Goal: Task Accomplishment & Management: Use online tool/utility

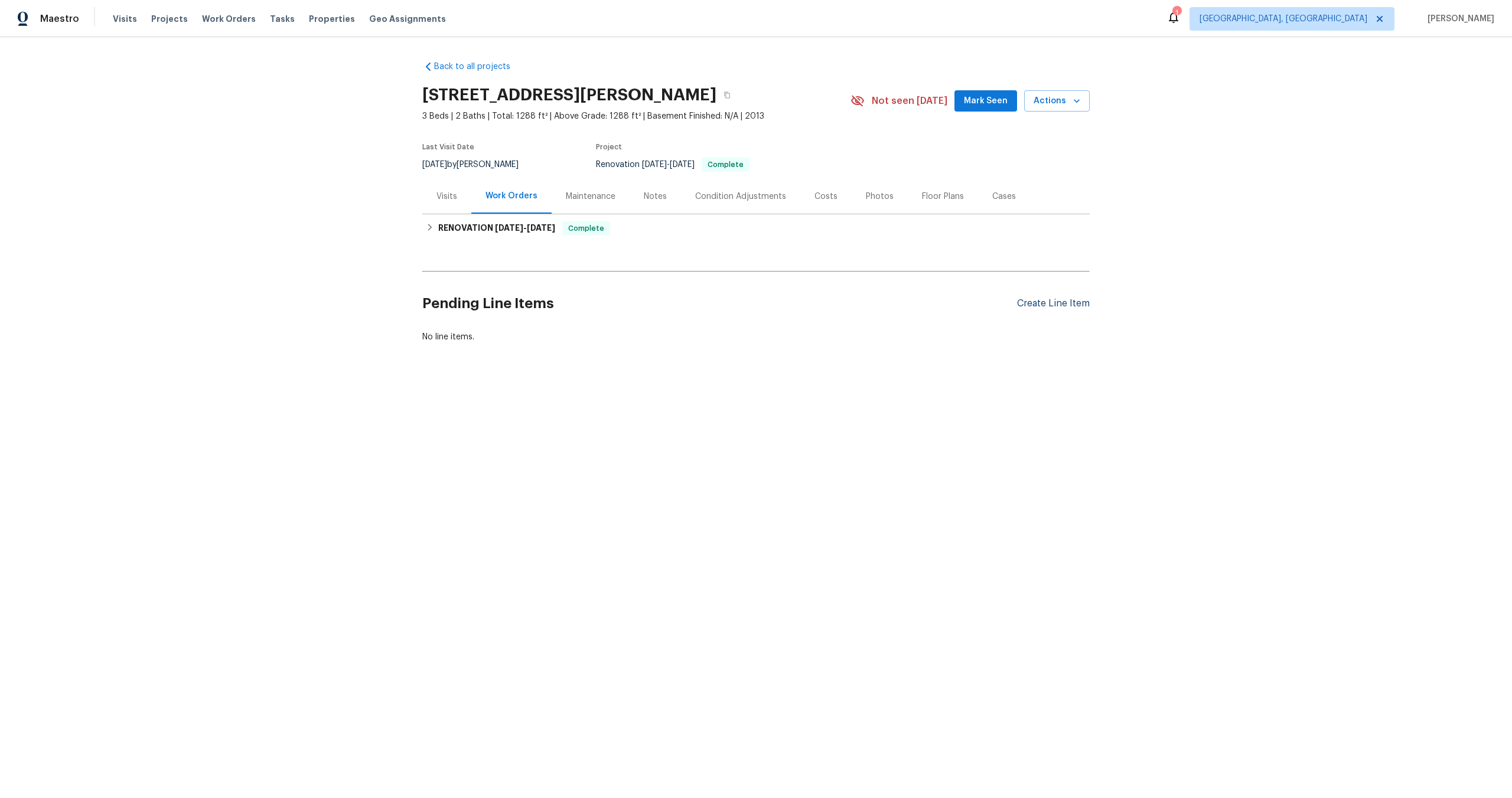
click at [1069, 302] on div "Create Line Item" at bounding box center [1053, 304] width 73 height 11
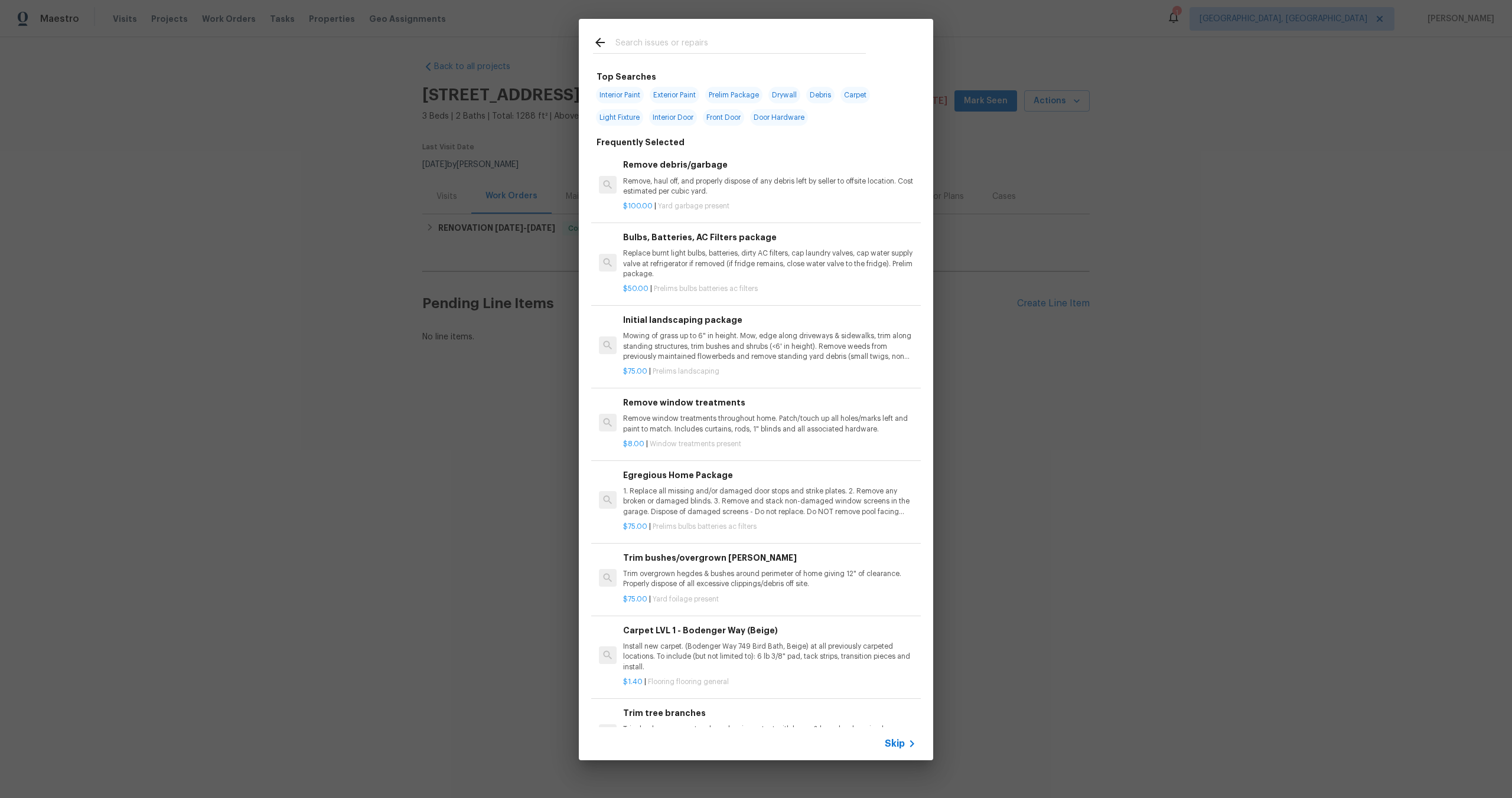
click at [901, 739] on span "Skip" at bounding box center [894, 744] width 20 height 12
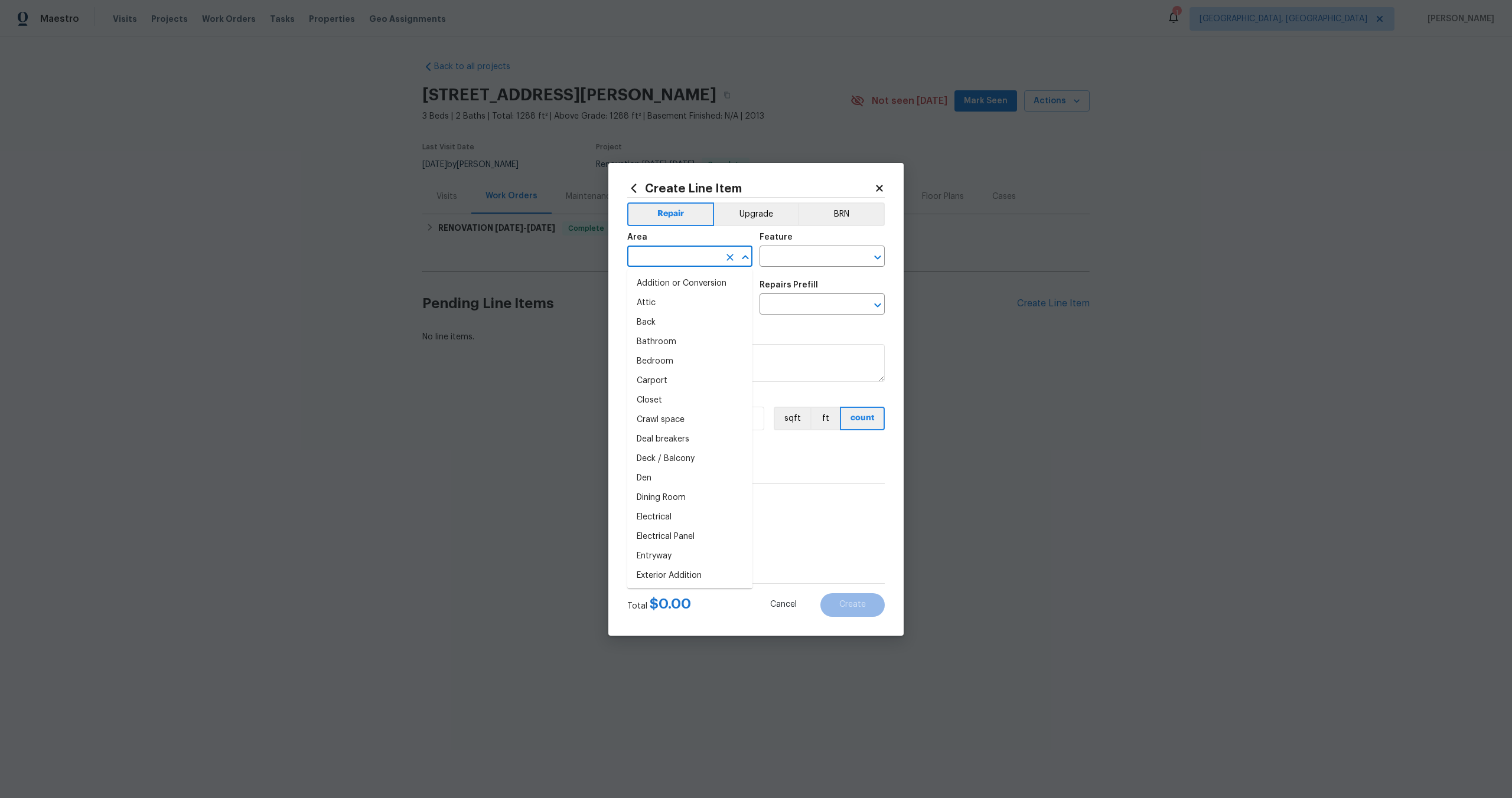
click at [688, 254] on input "text" at bounding box center [673, 258] width 92 height 18
click at [669, 305] on li "Interior Overall" at bounding box center [689, 303] width 125 height 20
type input "Interior Overall"
drag, startPoint x: 787, startPoint y: 272, endPoint x: 787, endPoint y: 258, distance: 14.0
click at [787, 272] on div "Area Interior Overall ​ Feature ​" at bounding box center [756, 250] width 257 height 48
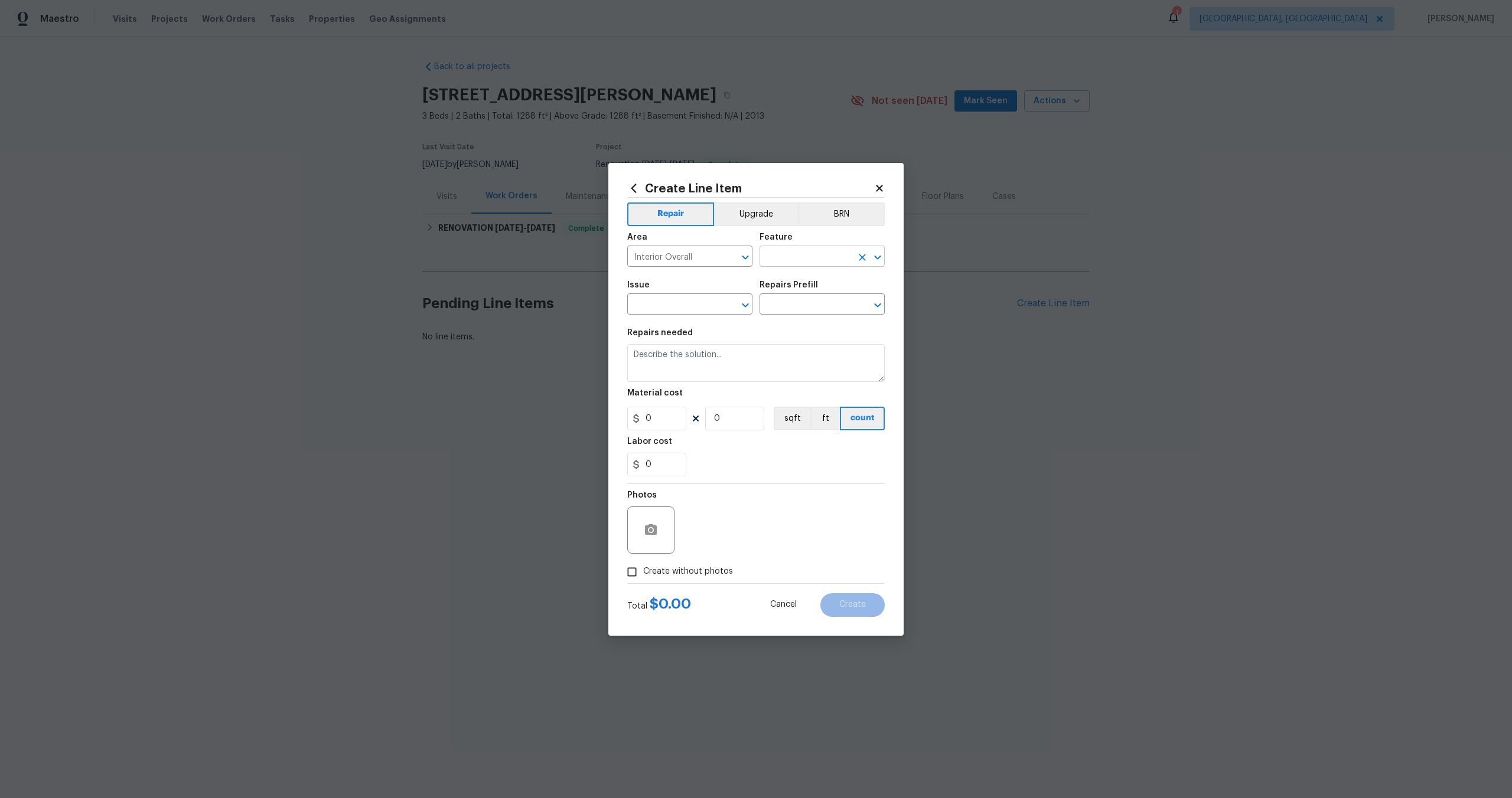
click at [787, 258] on input "text" at bounding box center [805, 258] width 92 height 18
click at [787, 304] on li "Overall" at bounding box center [821, 312] width 125 height 20
type input "Overall"
click at [787, 304] on input "text" at bounding box center [805, 305] width 92 height 18
click at [679, 304] on input "text" at bounding box center [673, 305] width 92 height 18
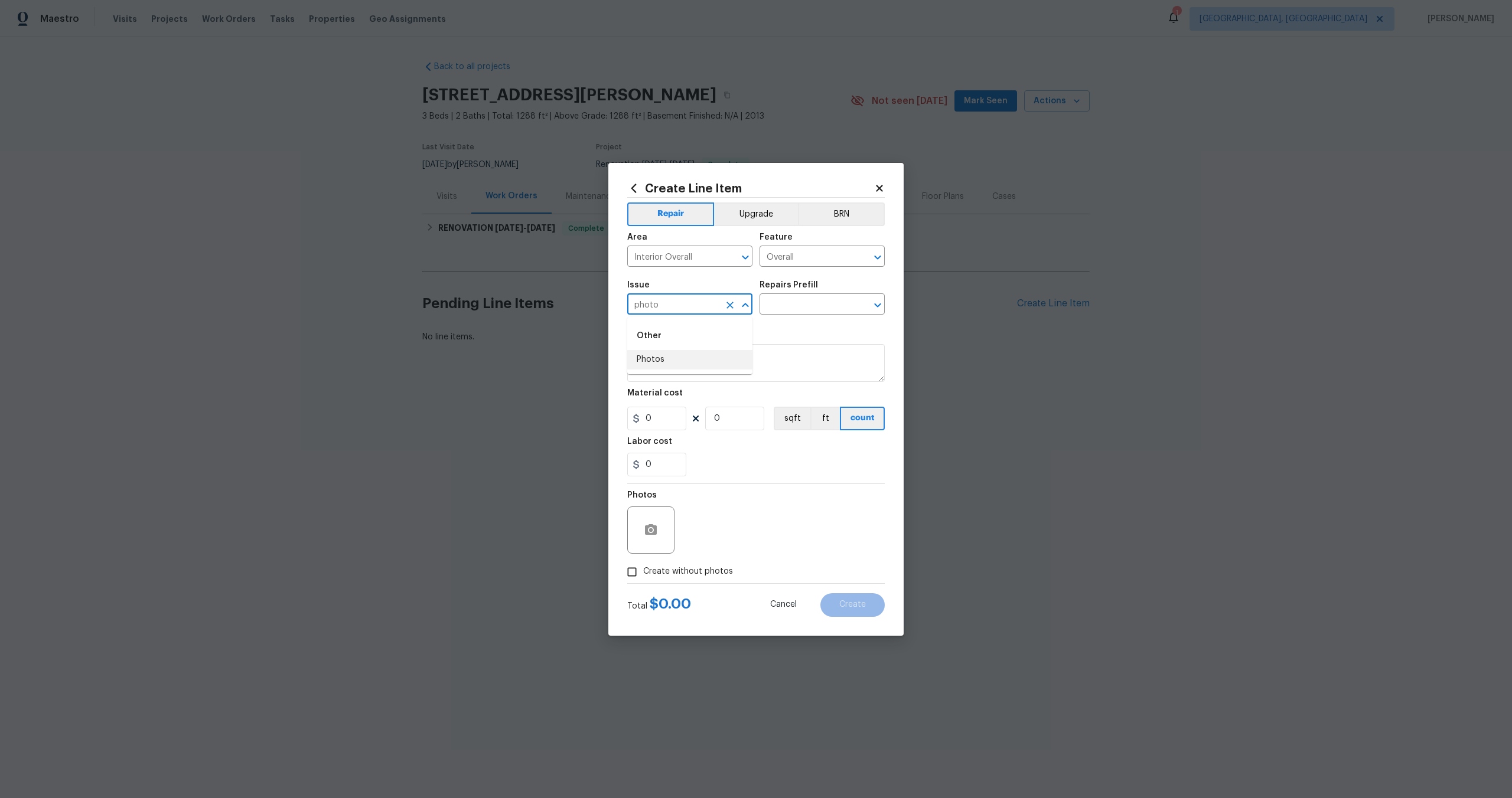
click at [667, 353] on li "Photos" at bounding box center [689, 360] width 125 height 20
type input "Photos"
click at [789, 305] on input "text" at bounding box center [805, 305] width 92 height 18
click at [790, 338] on li "3D Tour Capture $120.00" at bounding box center [821, 331] width 125 height 20
type input "3D Tour Capture $120.00"
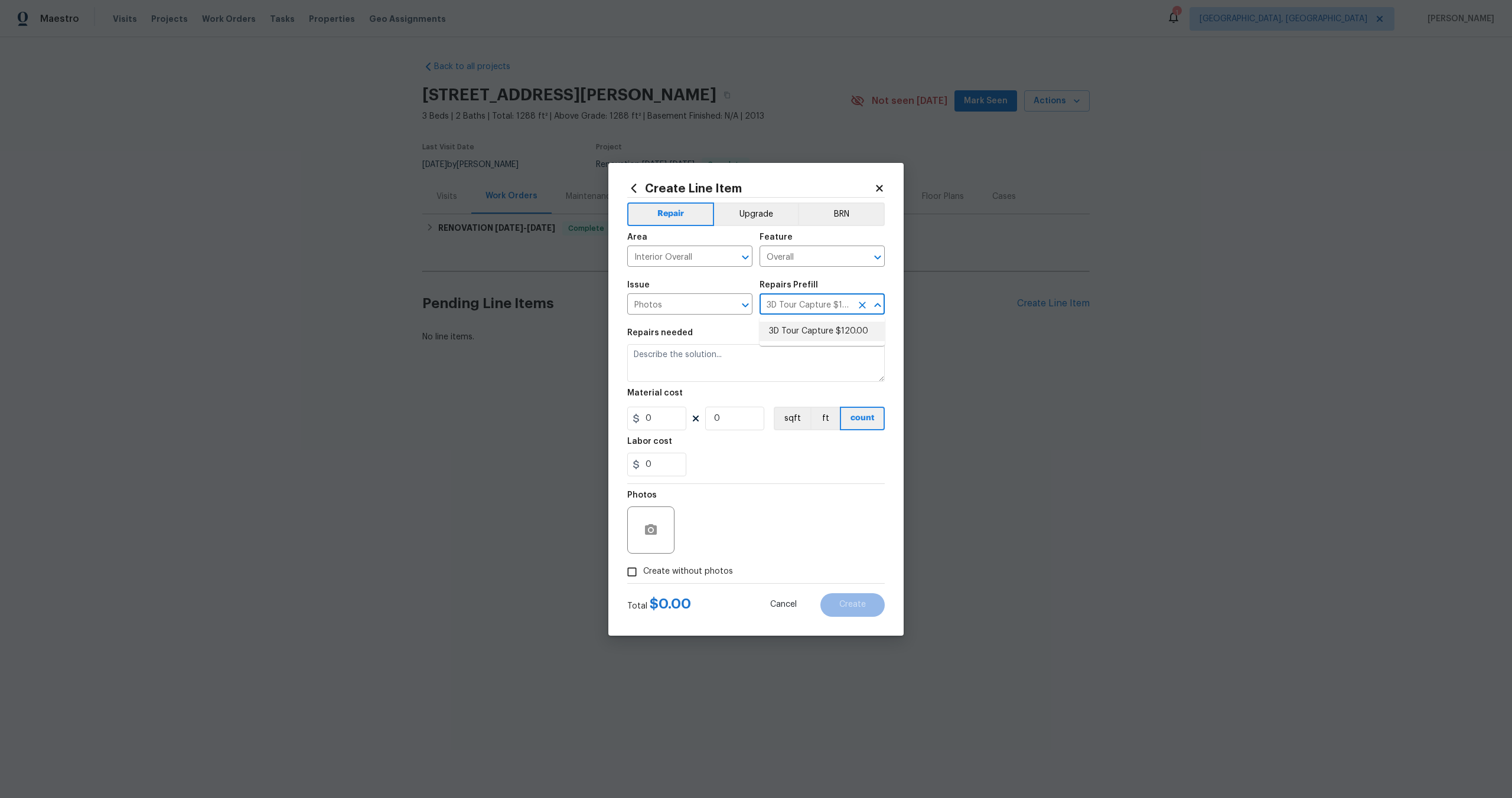
type textarea "Capture 3D tour of home"
type input "1"
type input "120"
click at [636, 575] on input "Create without photos" at bounding box center [632, 573] width 23 height 23
checkbox input "true"
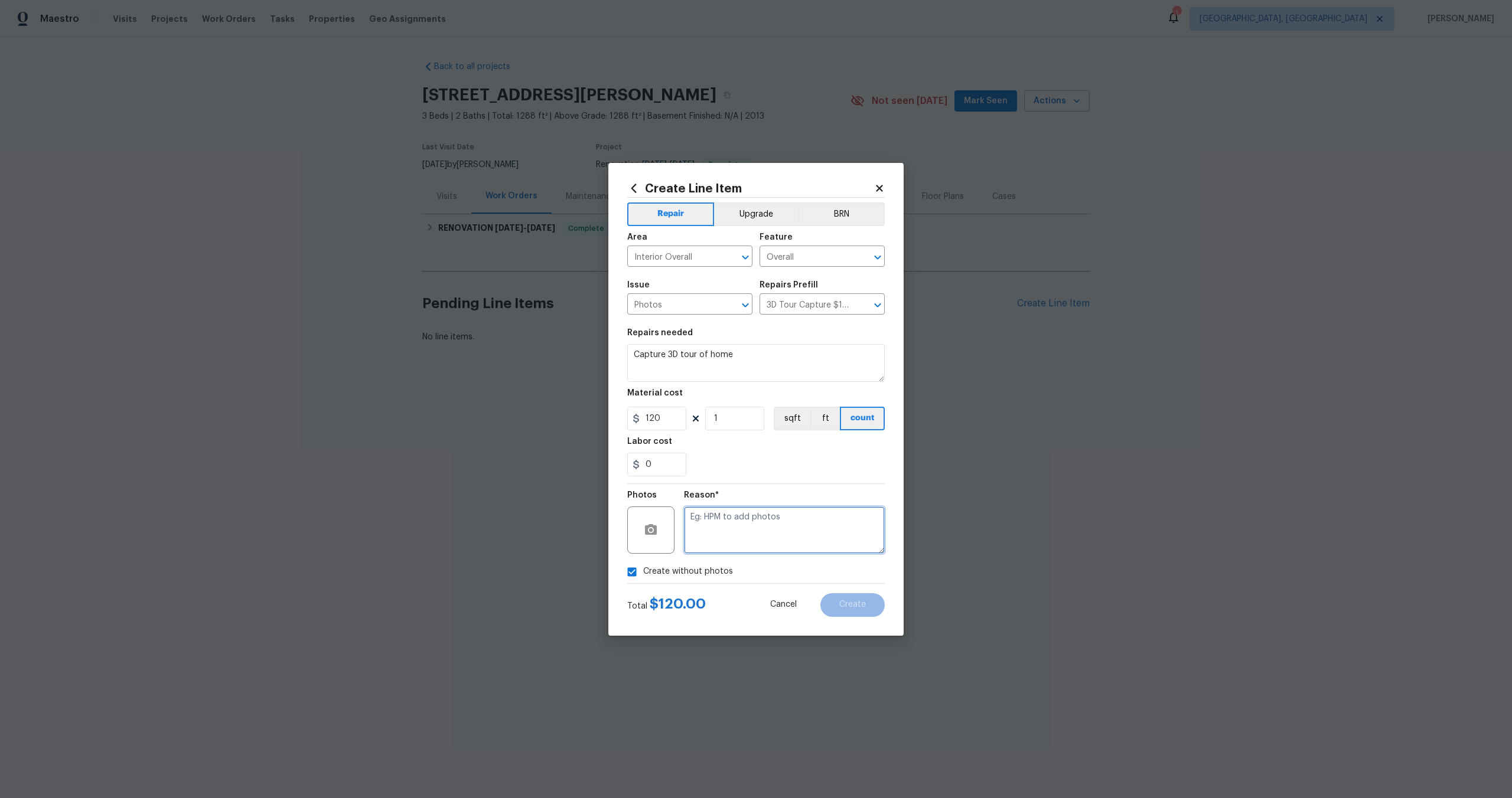
click at [705, 529] on textarea at bounding box center [784, 530] width 201 height 47
type textarea "."
click at [857, 608] on span "Create" at bounding box center [852, 605] width 27 height 9
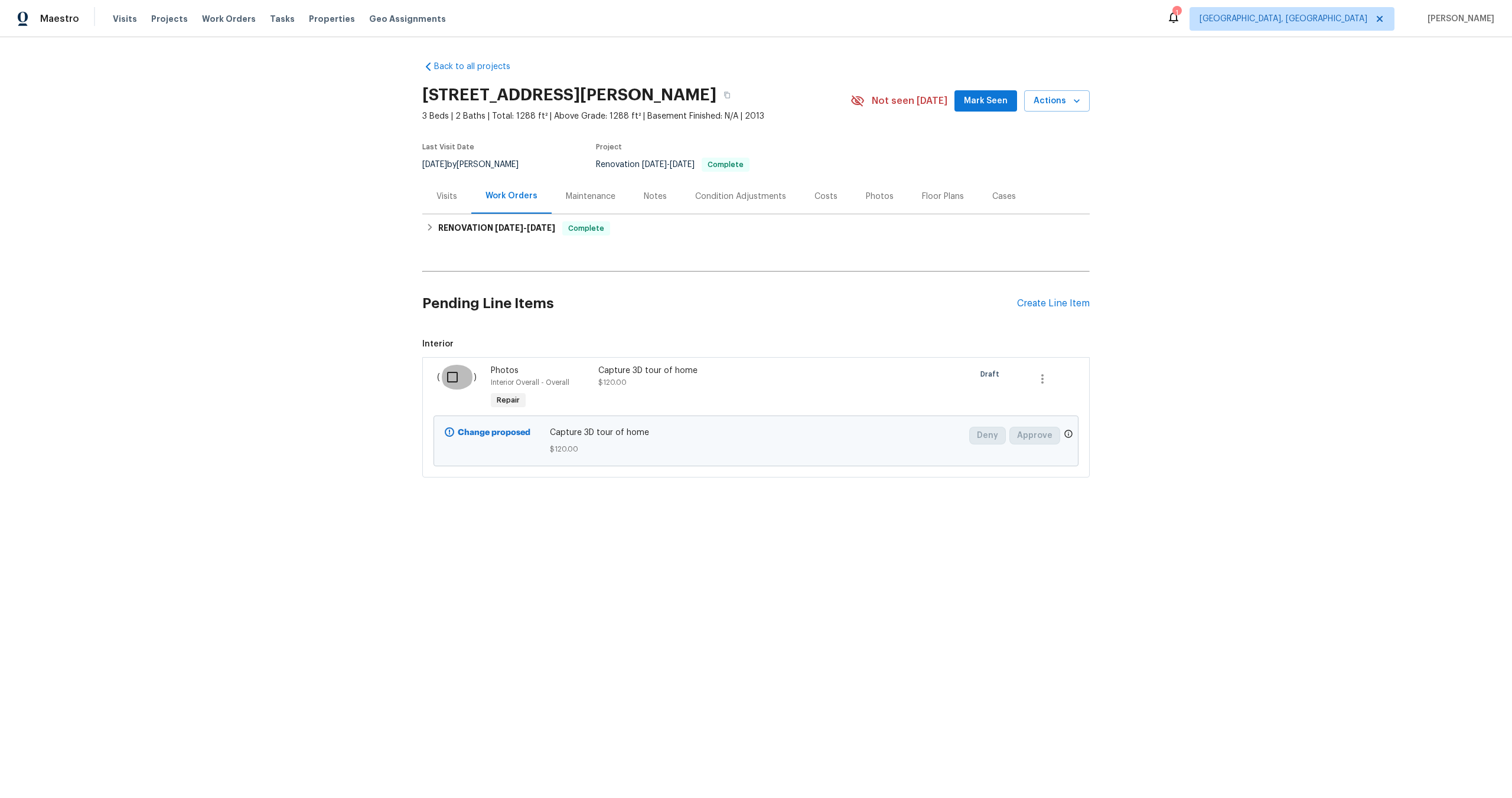
click at [455, 381] on input "checkbox" at bounding box center [457, 377] width 34 height 25
checkbox input "true"
click at [1440, 770] on span "Create Work Order" at bounding box center [1443, 769] width 78 height 15
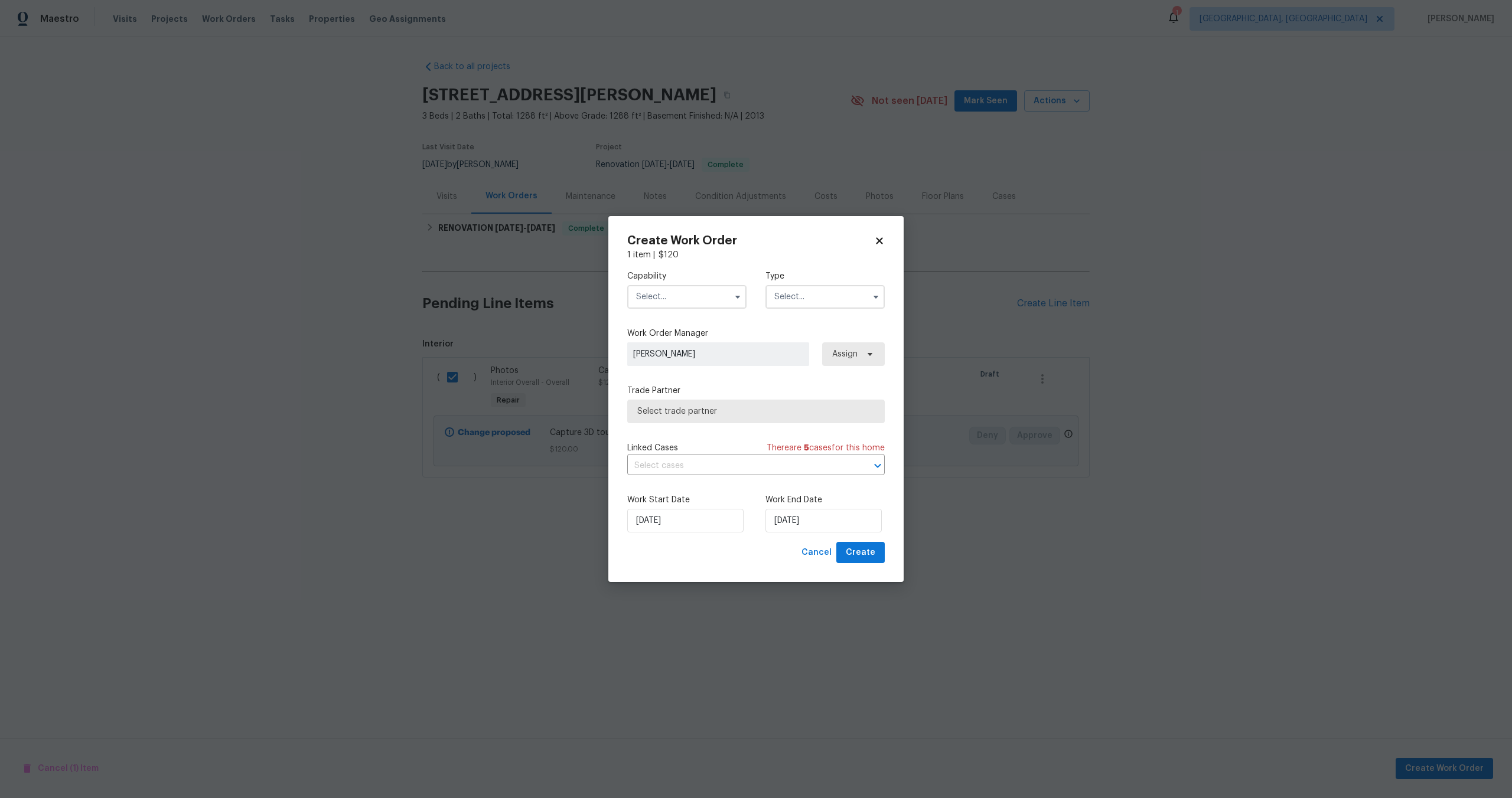
click at [684, 288] on input "text" at bounding box center [686, 296] width 119 height 23
click at [662, 372] on span "Photography" at bounding box center [665, 376] width 51 height 8
type input "Photography"
click at [810, 298] on input "text" at bounding box center [825, 296] width 119 height 23
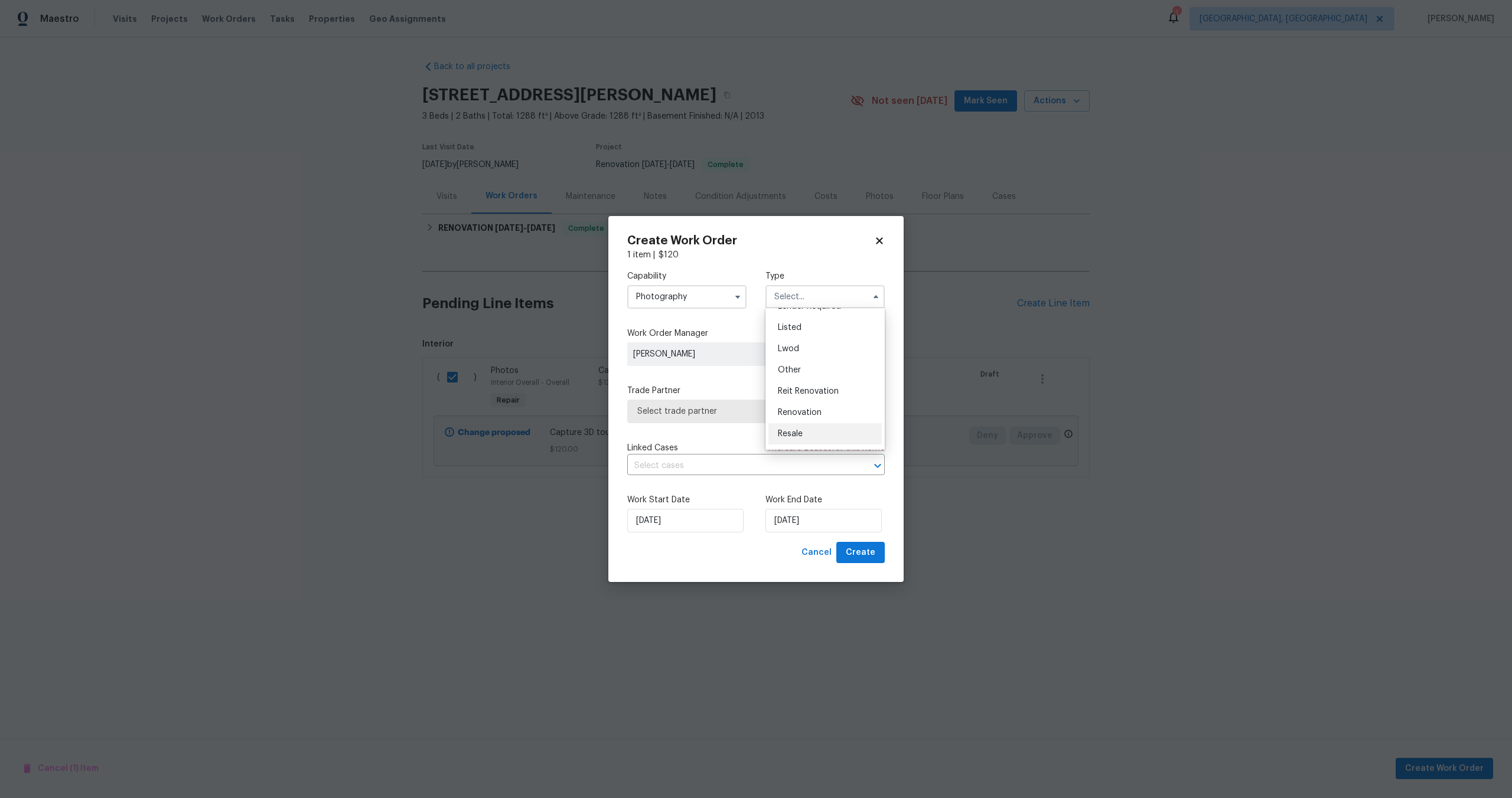
scroll to position [97, 0]
click at [798, 376] on span "Other" at bounding box center [789, 374] width 23 height 8
type input "Other"
click at [725, 416] on span "Select trade partner" at bounding box center [747, 411] width 221 height 12
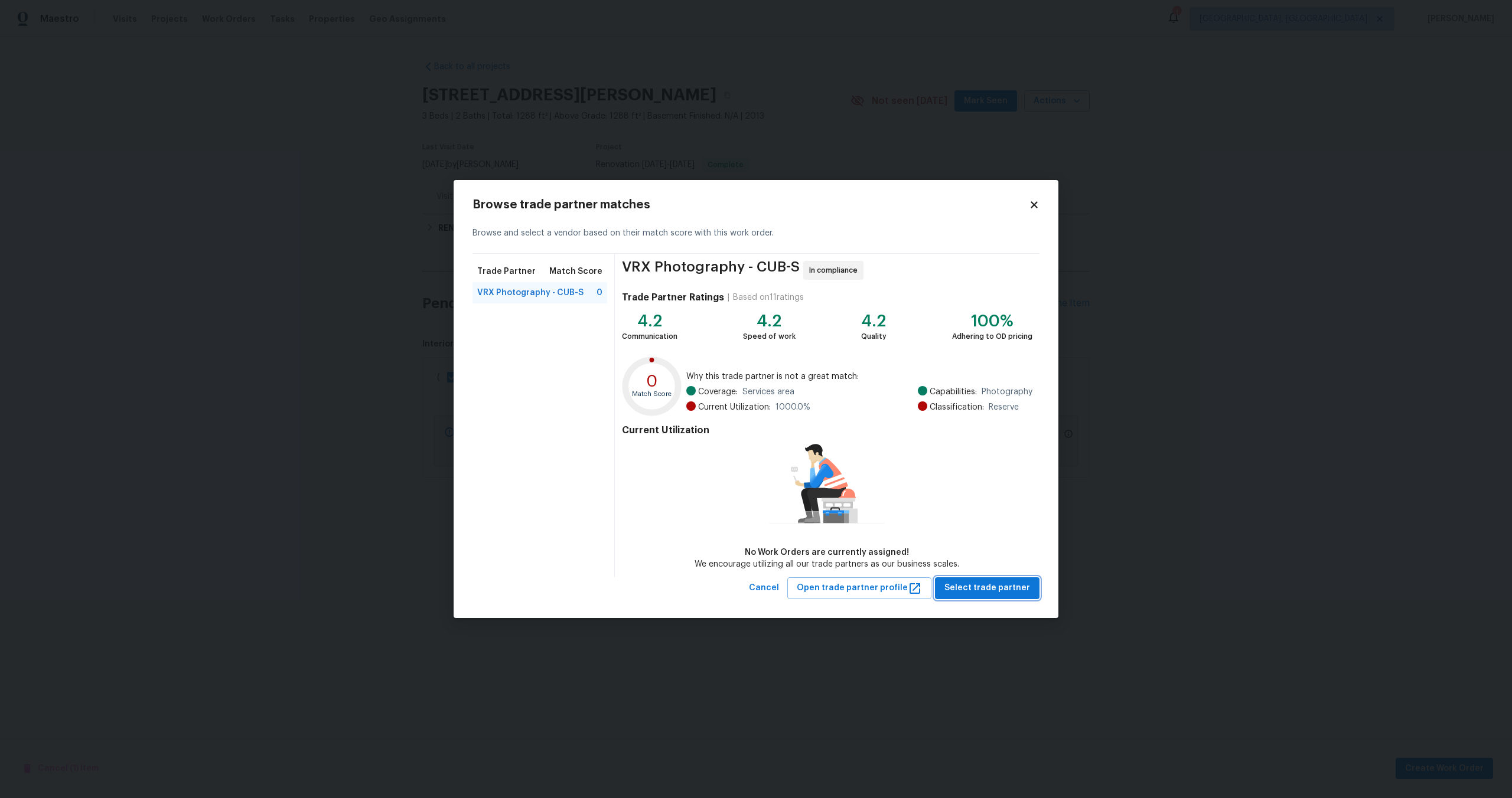
click at [971, 587] on span "Select trade partner" at bounding box center [987, 588] width 86 height 15
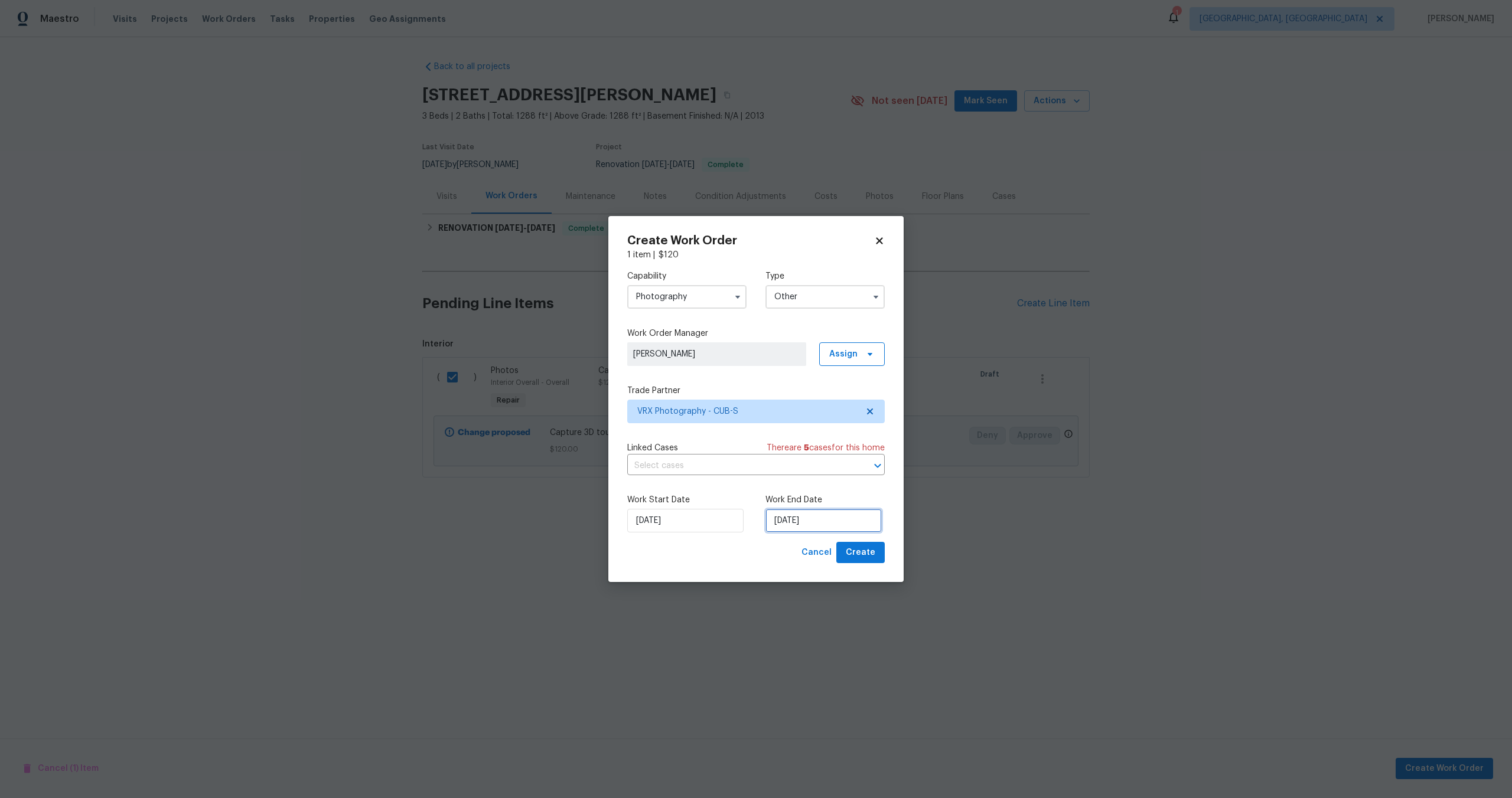
click at [827, 520] on input "[DATE]" at bounding box center [824, 520] width 117 height 23
click at [817, 437] on div "8" at bounding box center [821, 435] width 19 height 16
type input "[DATE]"
click at [688, 523] on input "[DATE]" at bounding box center [685, 520] width 117 height 23
click at [684, 433] on div "8" at bounding box center [682, 435] width 19 height 16
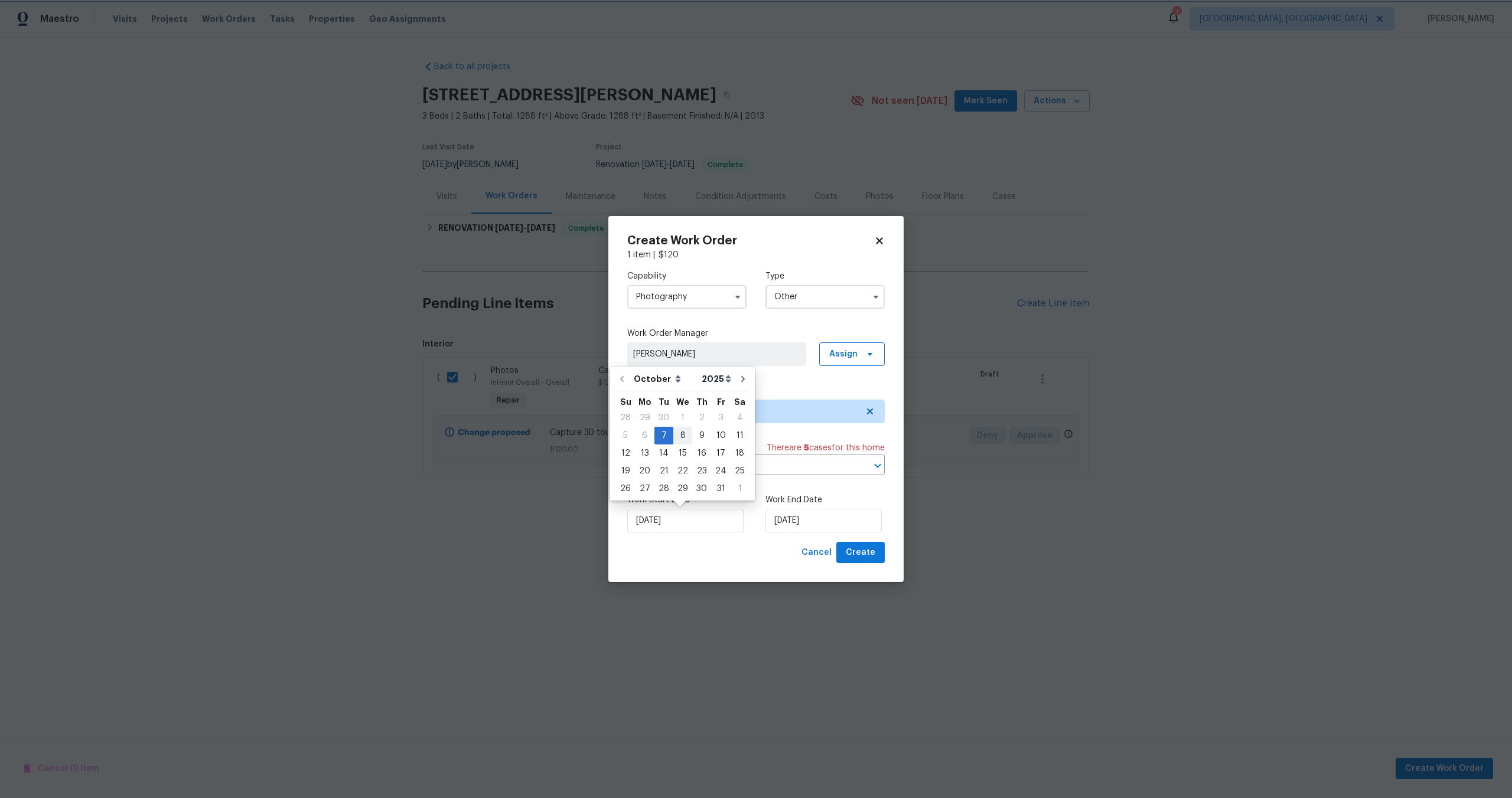
type input "[DATE]"
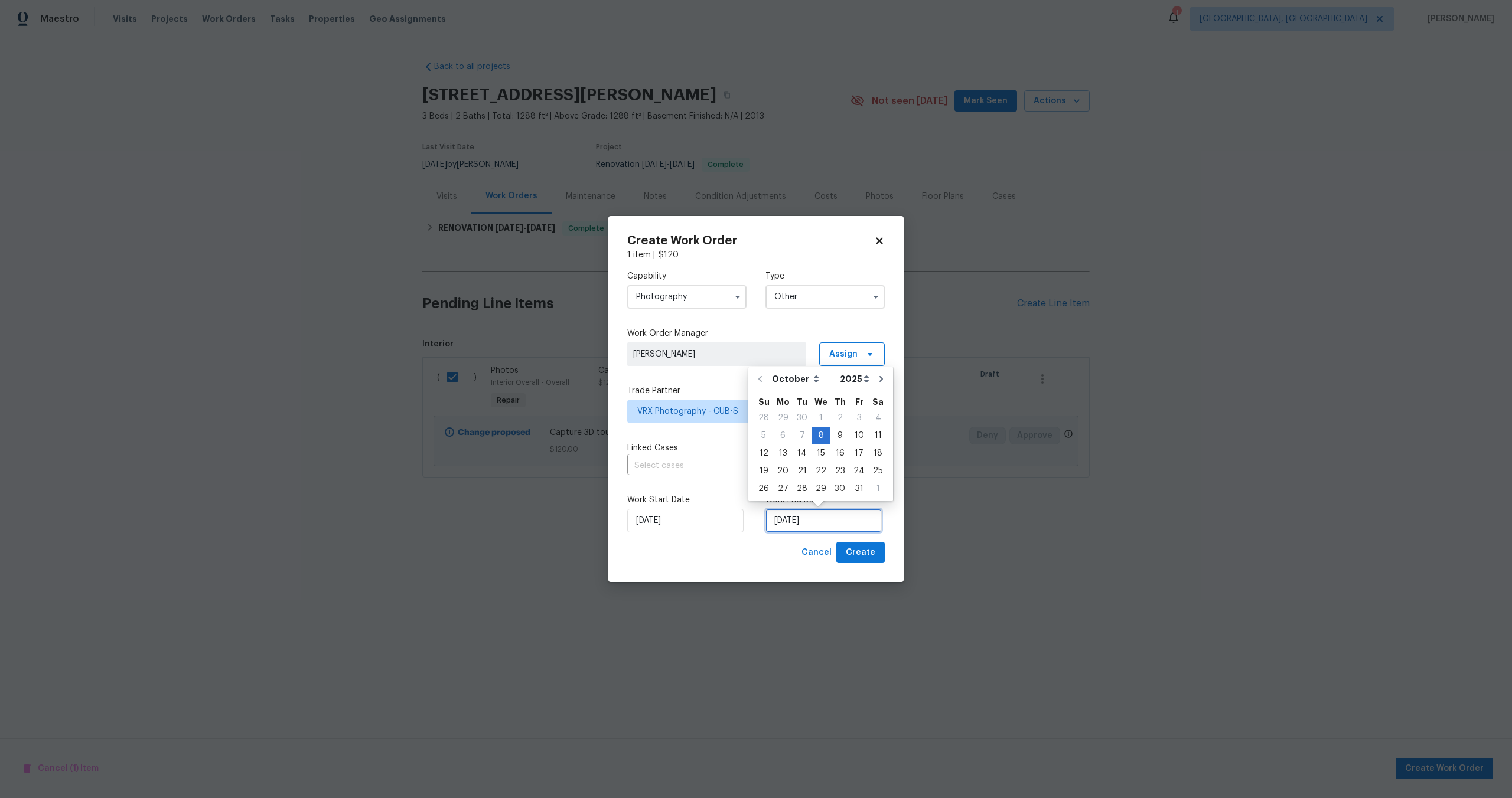
click at [824, 517] on input "[DATE]" at bounding box center [824, 520] width 117 height 23
click at [837, 430] on div "9" at bounding box center [840, 435] width 19 height 16
type input "[DATE]"
click at [861, 551] on span "Create" at bounding box center [860, 553] width 30 height 15
checkbox input "false"
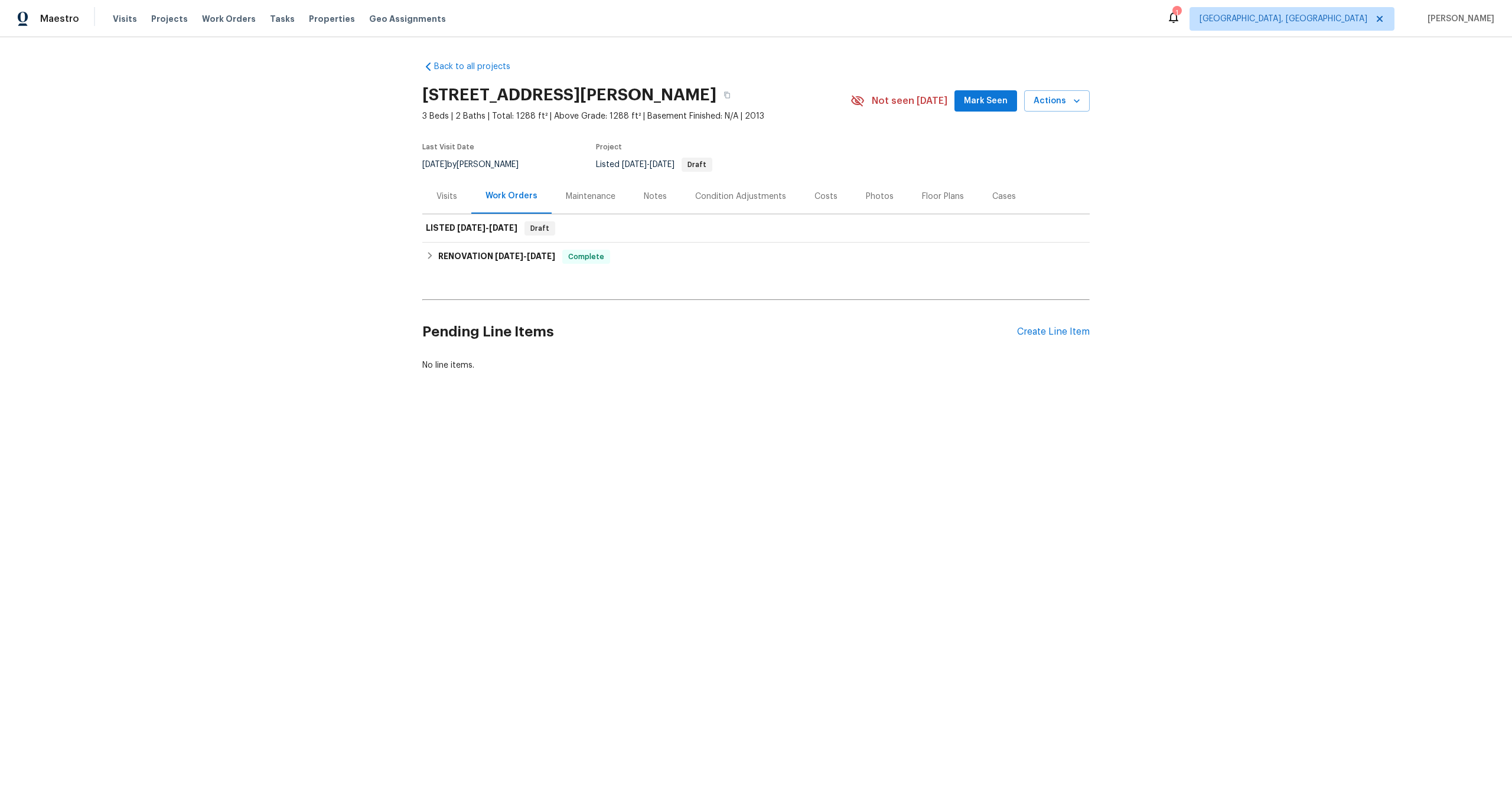
click at [674, 378] on div "Back to all projects [STREET_ADDRESS] 3 Beds | 2 Baths | Total: 1288 ft² | Abov…" at bounding box center [756, 216] width 667 height 329
